Goal: Information Seeking & Learning: Learn about a topic

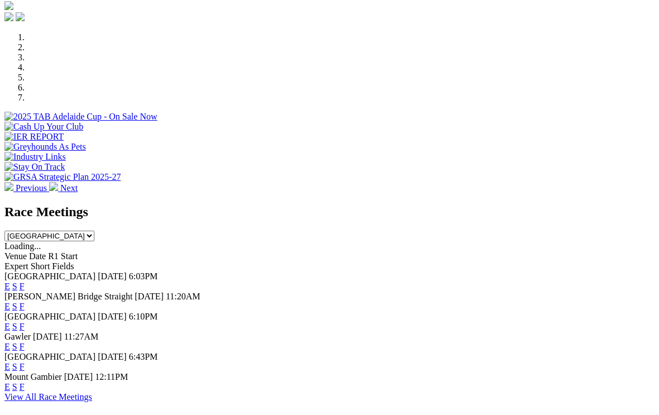
scroll to position [320, 0]
click at [25, 363] on link "F" at bounding box center [22, 367] width 5 height 9
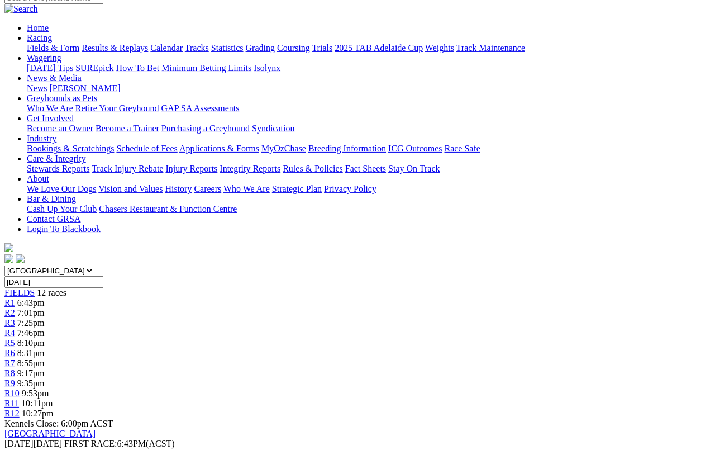
scroll to position [108, 0]
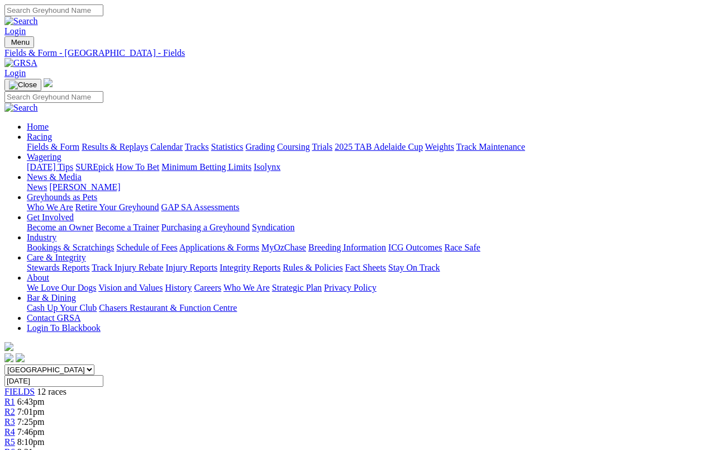
scroll to position [150, 0]
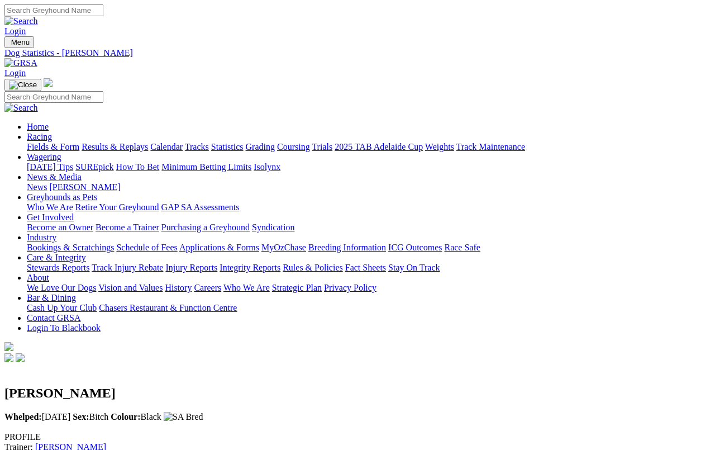
scroll to position [4, 0]
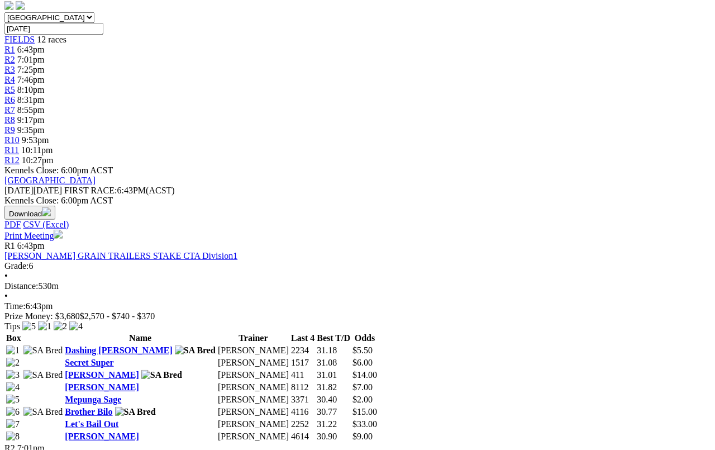
scroll to position [352, 0]
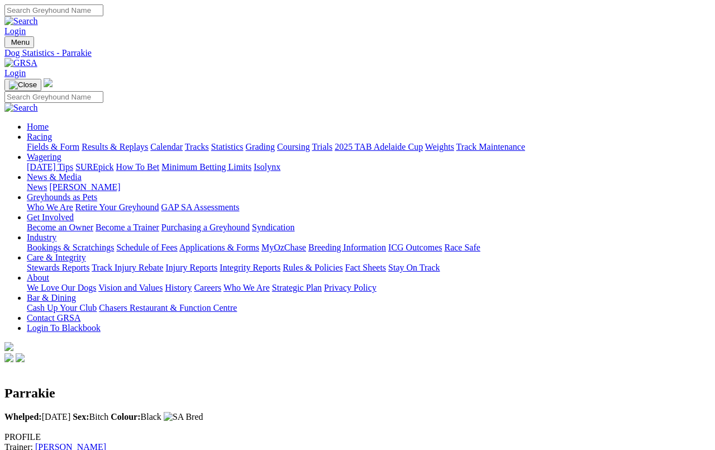
scroll to position [4, 0]
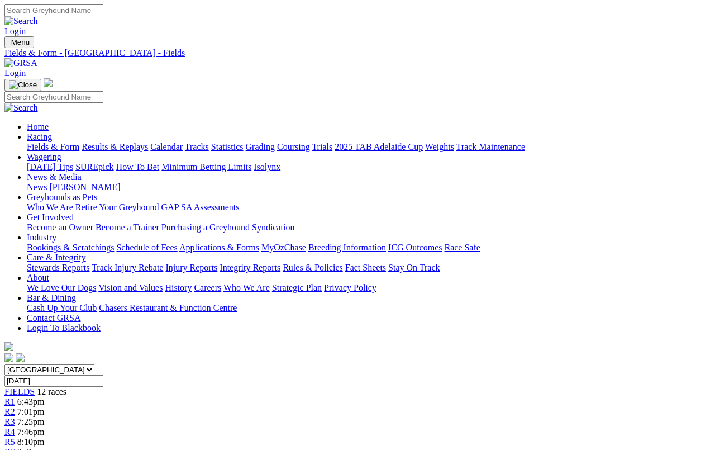
scroll to position [393, 0]
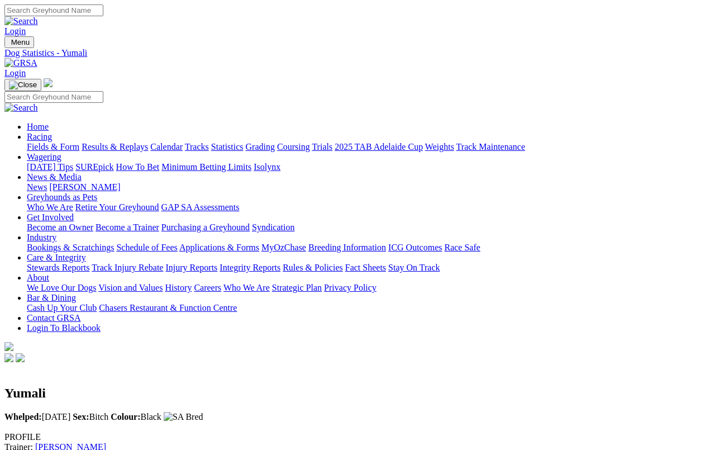
scroll to position [4, 0]
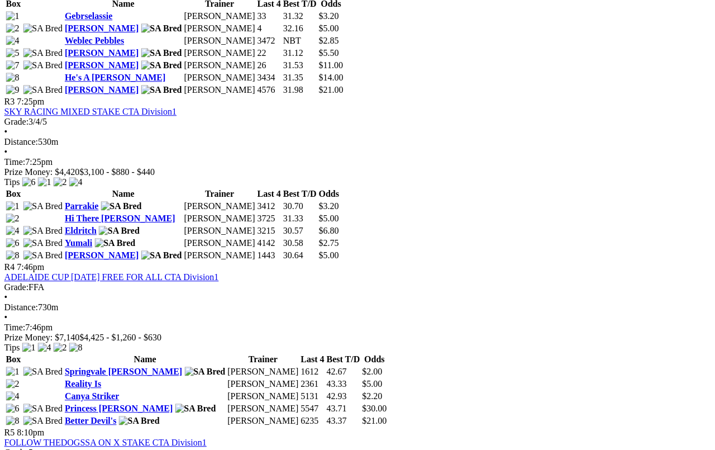
scroll to position [888, 4]
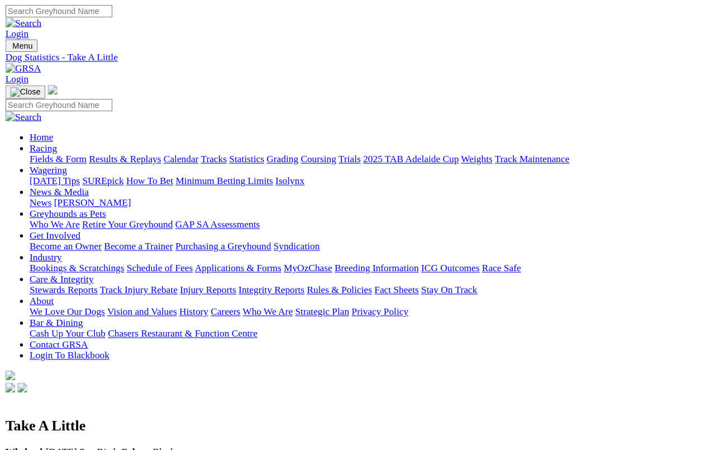
scroll to position [4, 0]
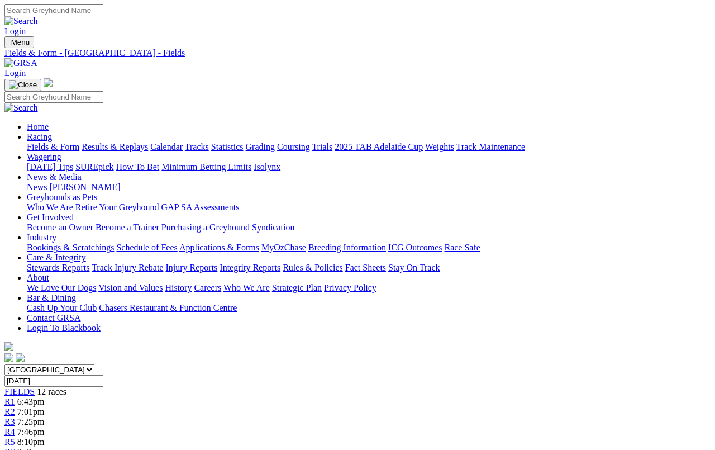
scroll to position [928, 0]
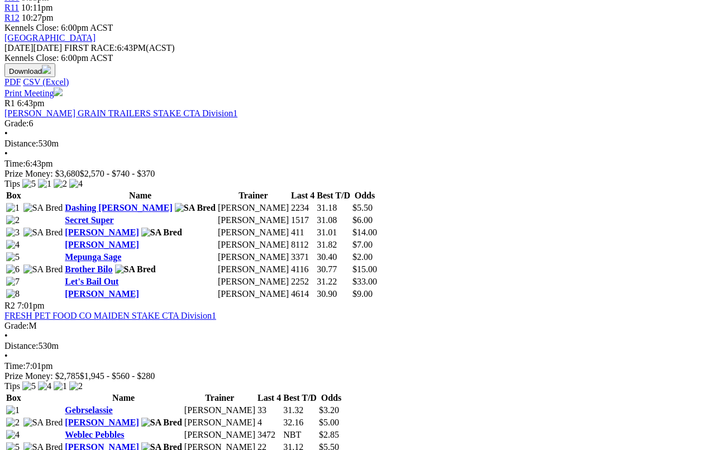
scroll to position [492, 0]
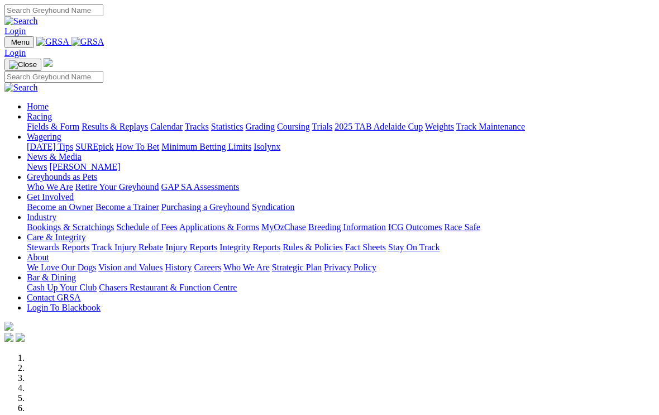
scroll to position [320, 0]
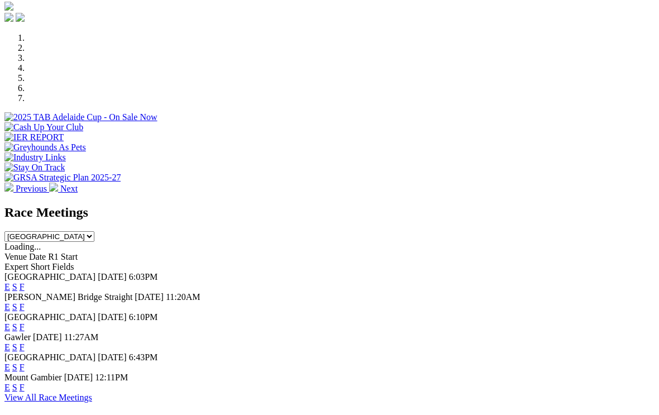
click at [17, 363] on link "S" at bounding box center [14, 367] width 5 height 9
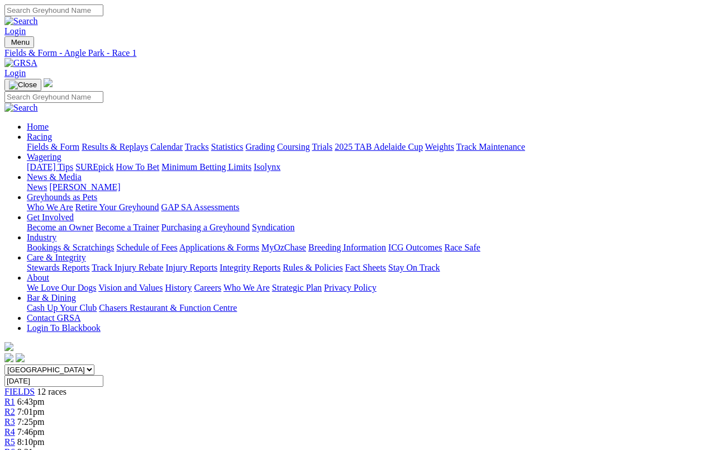
scroll to position [4, 0]
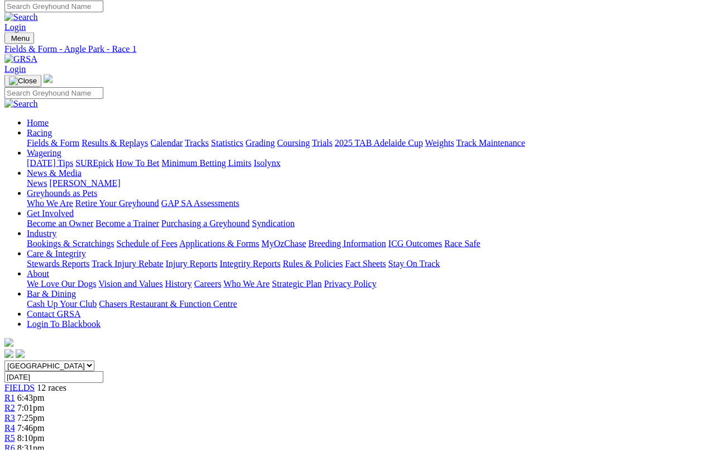
click at [15, 433] on span "R5" at bounding box center [9, 437] width 11 height 9
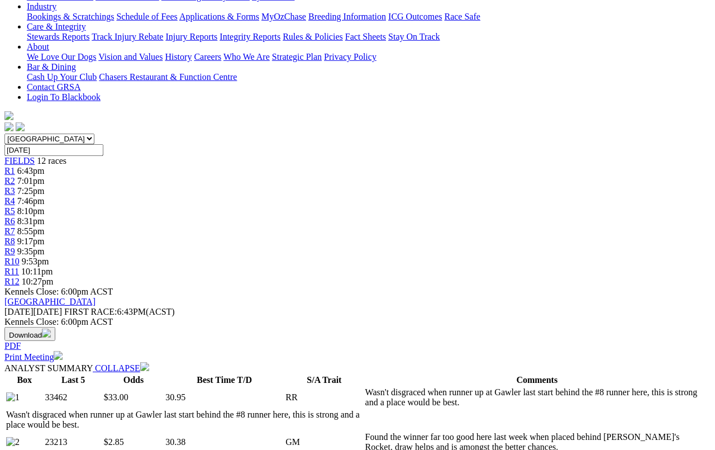
scroll to position [219, 0]
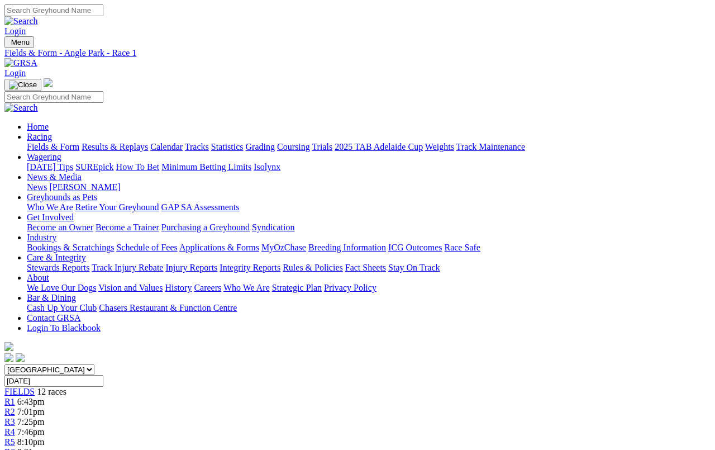
scroll to position [4, 0]
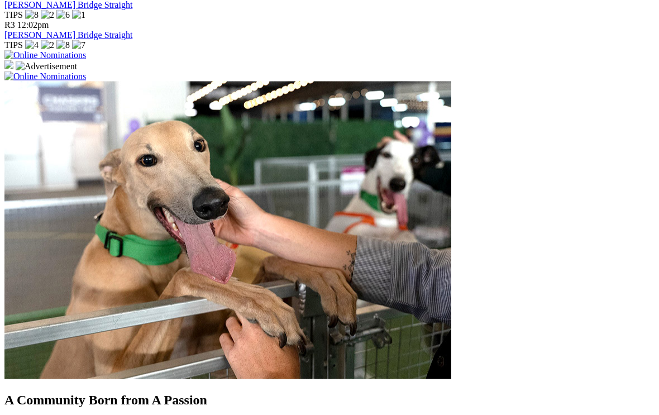
scroll to position [812, 0]
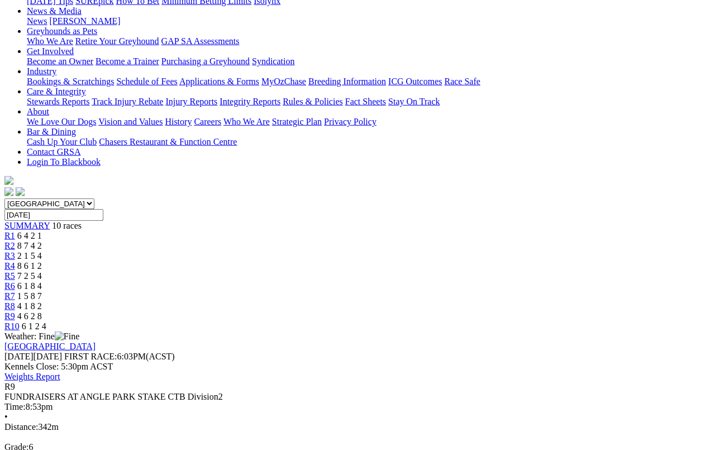
scroll to position [166, 0]
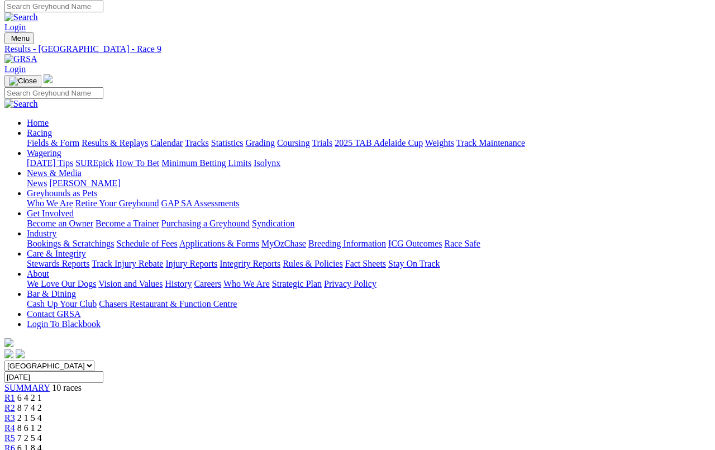
scroll to position [0, 0]
